Goal: Task Accomplishment & Management: Use online tool/utility

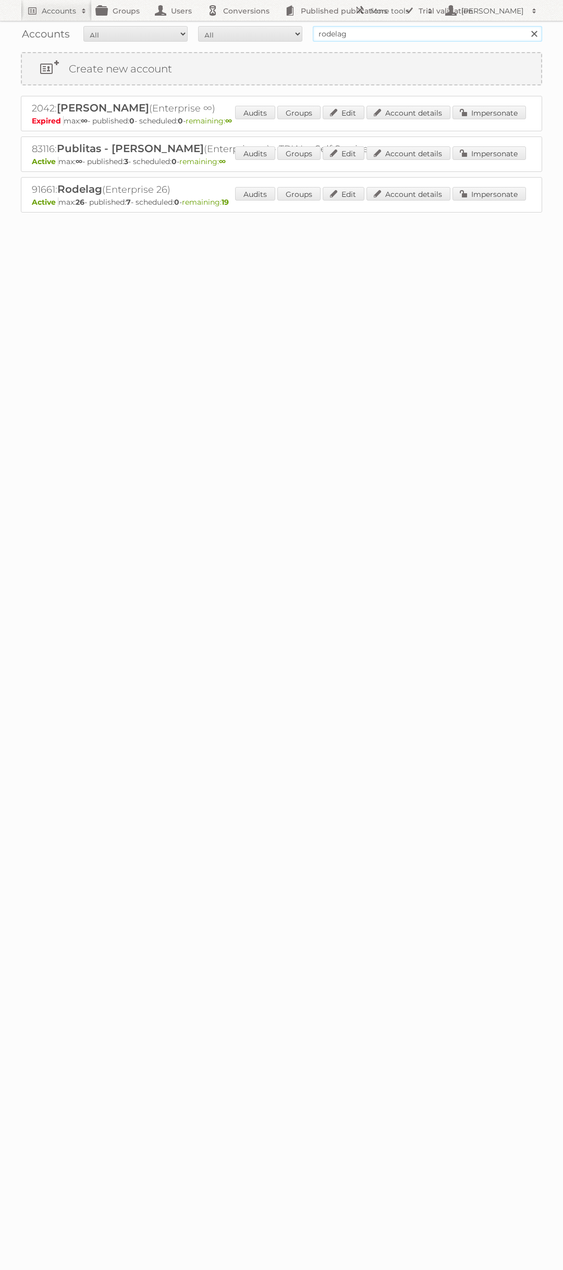
drag, startPoint x: 369, startPoint y: 36, endPoint x: 217, endPoint y: 28, distance: 152.3
click at [217, 28] on form "All Active Expired Pending All Paid Trials Self service rodelag Search" at bounding box center [281, 34] width 521 height 16
type input "cochez"
click at [526, 26] on input "Search" at bounding box center [534, 34] width 16 height 16
click at [491, 154] on link "Impersonate" at bounding box center [488, 153] width 73 height 14
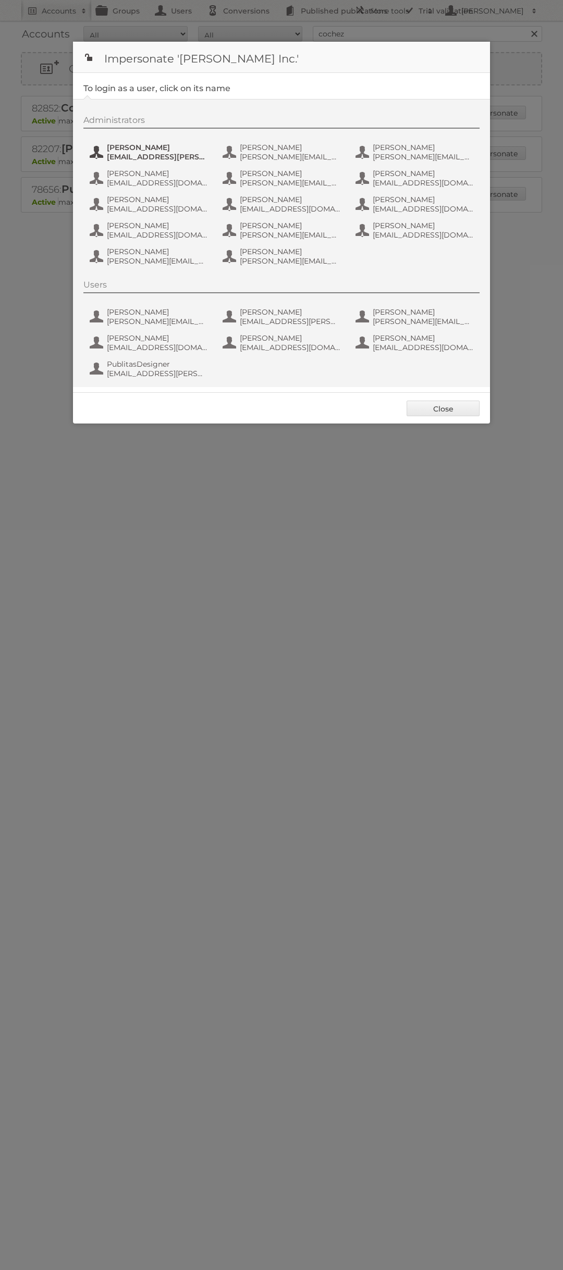
click at [157, 157] on span "[EMAIL_ADDRESS][PERSON_NAME][DOMAIN_NAME]" at bounding box center [157, 156] width 101 height 9
